Goal: Task Accomplishment & Management: Manage account settings

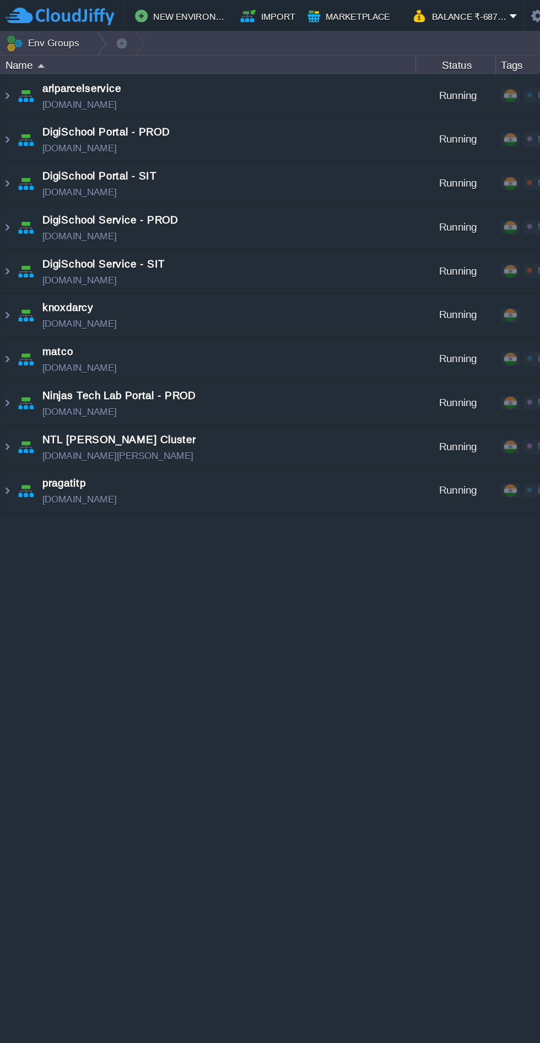
click at [39, 212] on span "knoxdarcy" at bounding box center [46, 212] width 35 height 11
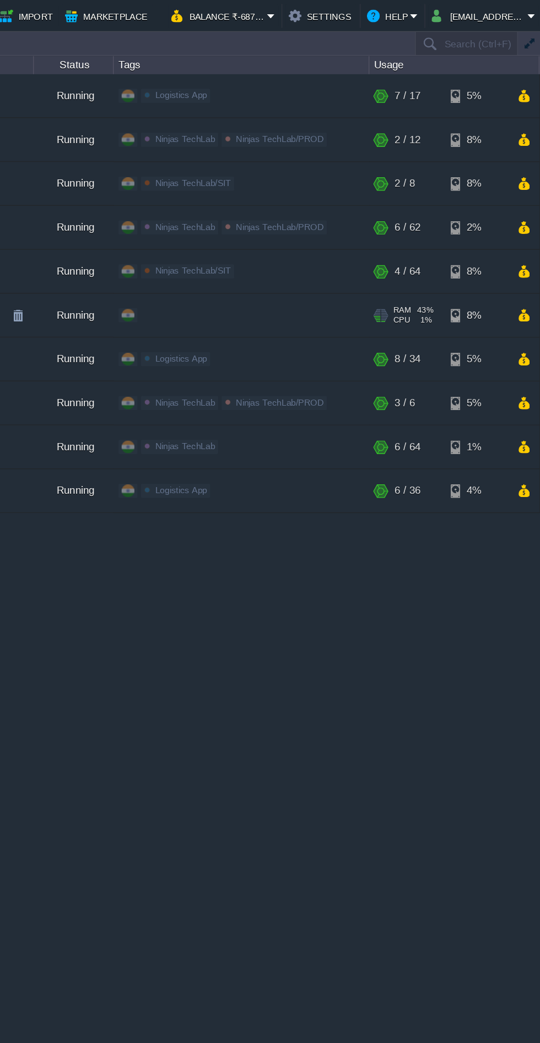
click at [527, 219] on button "button" at bounding box center [528, 218] width 9 height 10
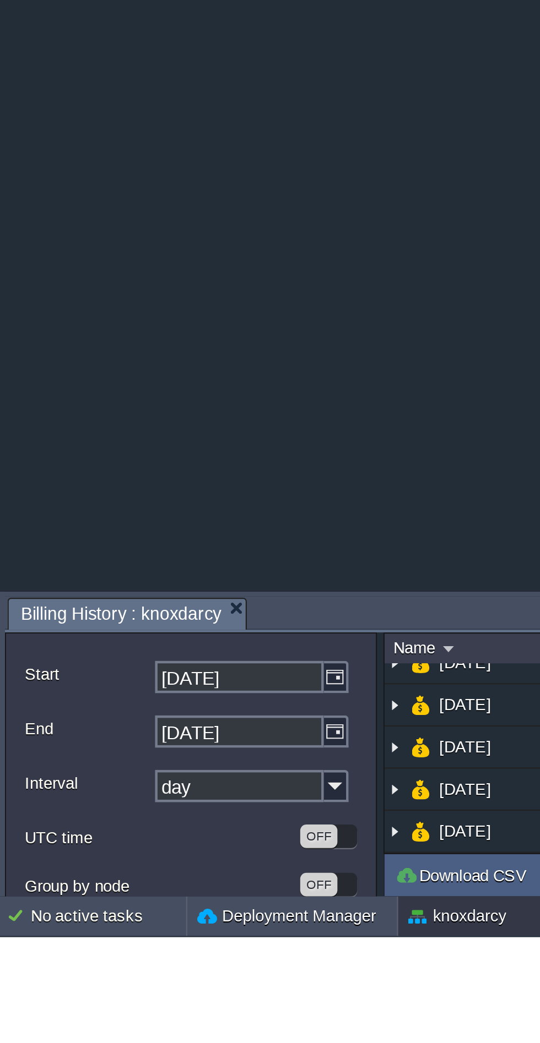
click at [174, 956] on img at bounding box center [175, 959] width 9 height 18
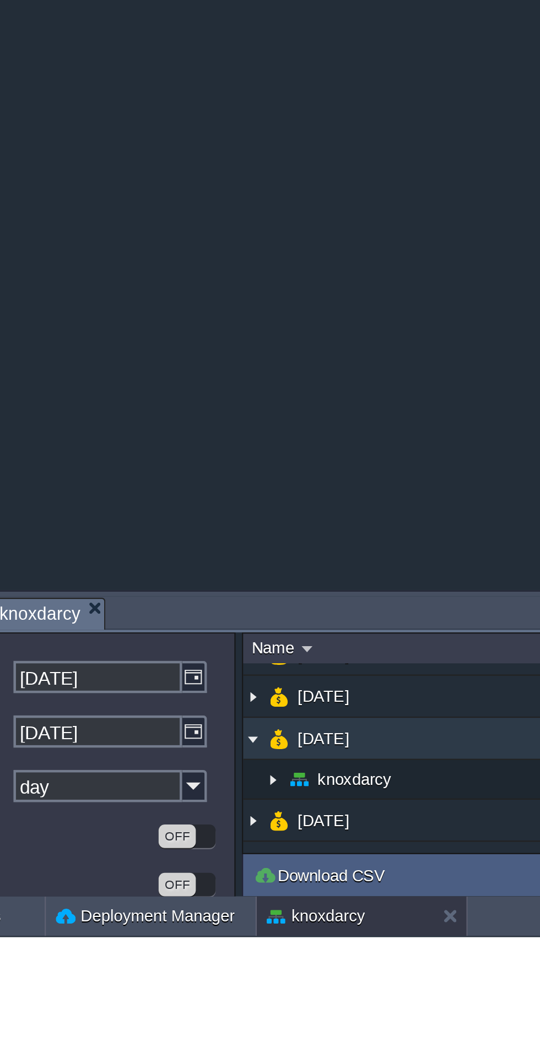
click at [187, 973] on img at bounding box center [183, 973] width 9 height 17
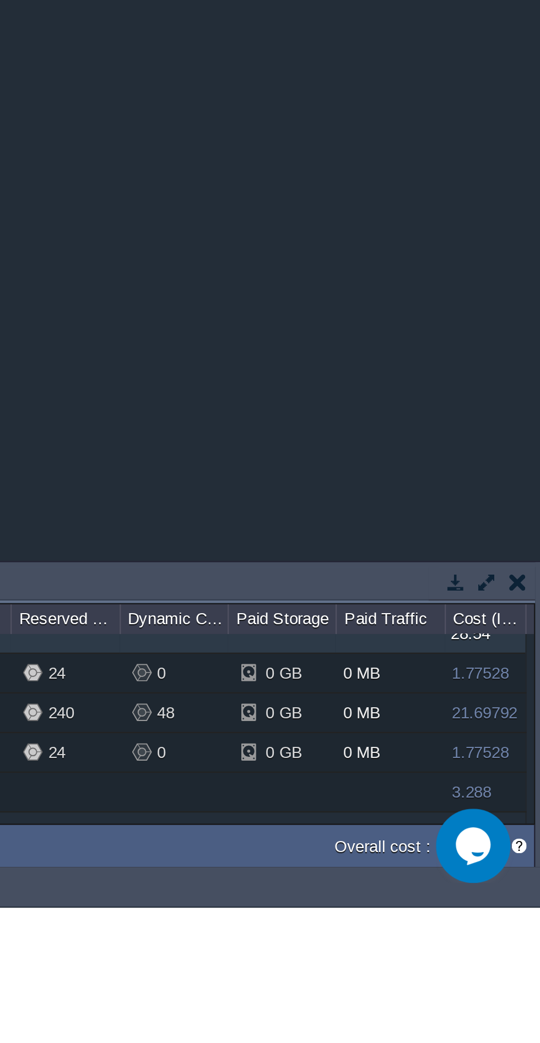
click at [515, 901] on button "button" at bounding box center [516, 899] width 10 height 10
